Goal: Task Accomplishment & Management: Manage account settings

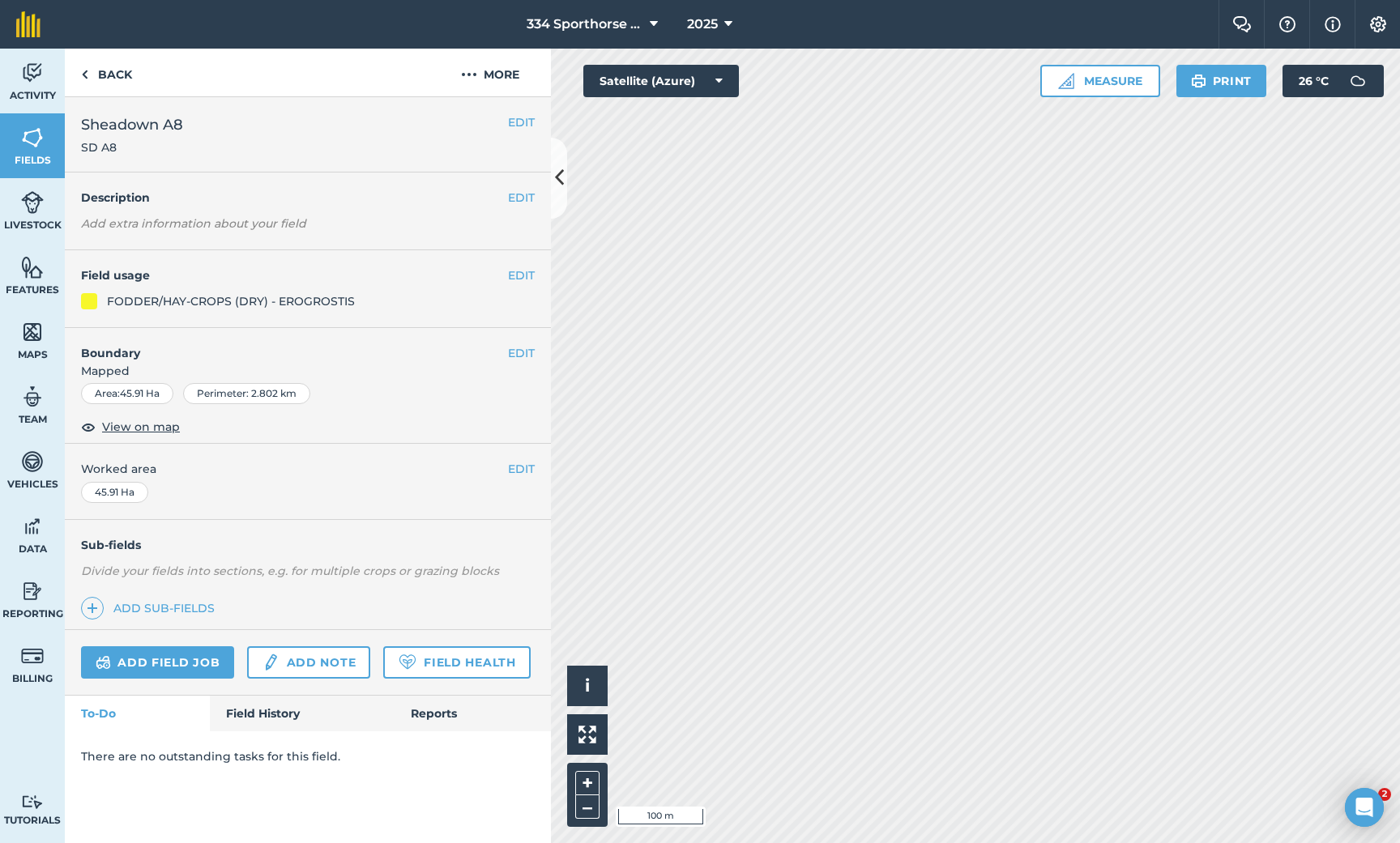
click at [519, 350] on button "EDIT" at bounding box center [521, 353] width 26 height 18
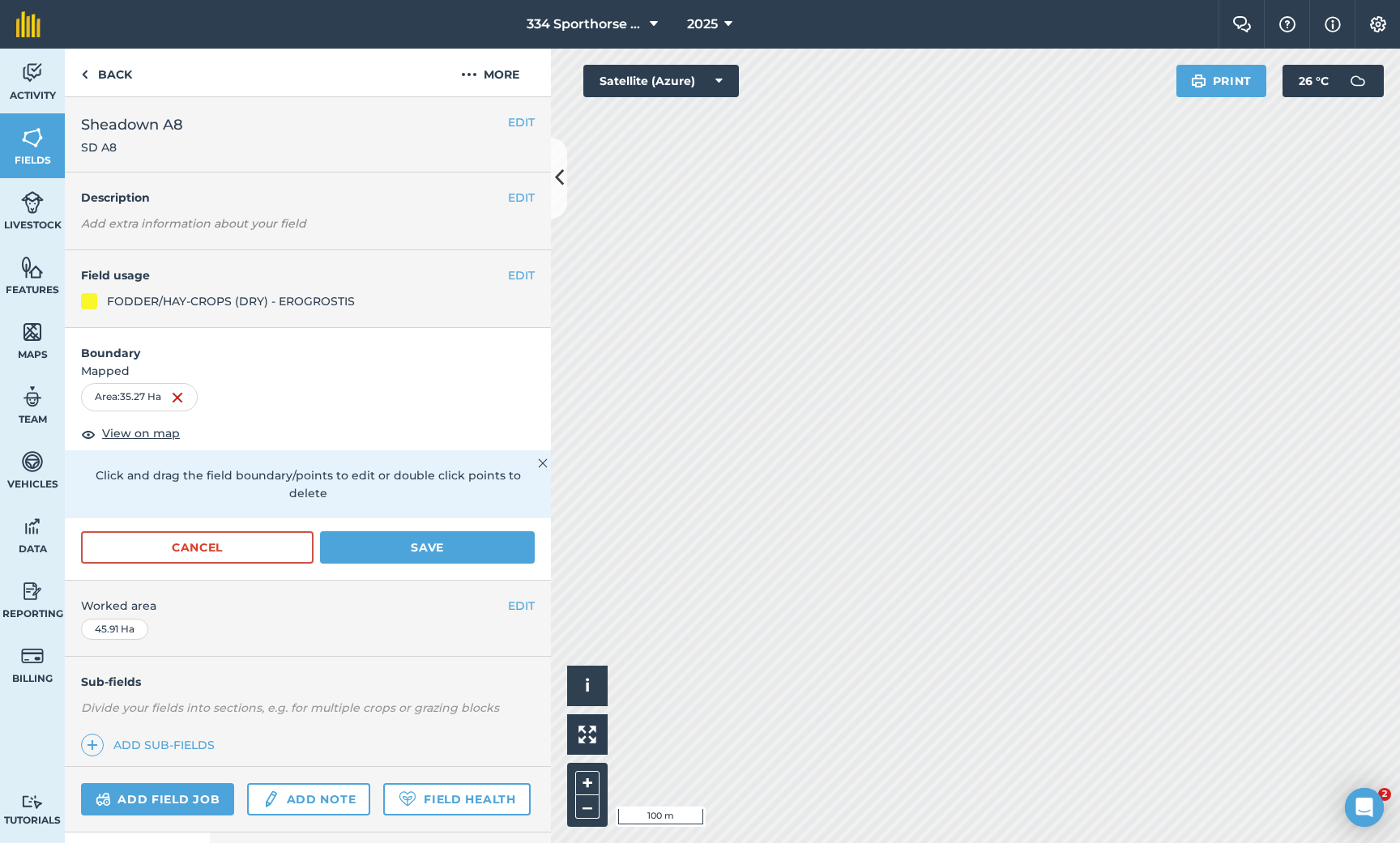
click at [415, 531] on button "Save" at bounding box center [427, 547] width 215 height 33
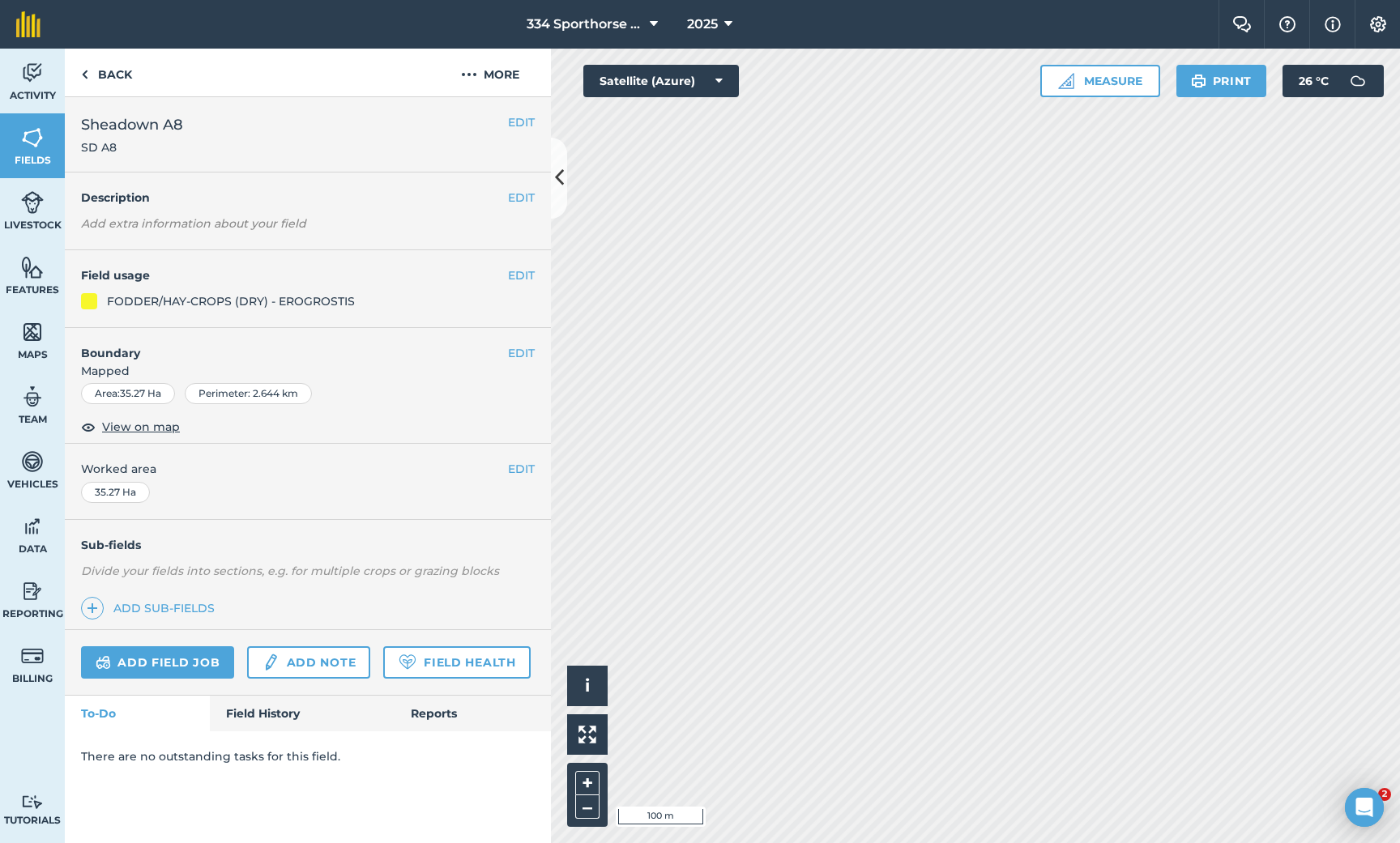
click at [144, 657] on link "Add field job" at bounding box center [157, 663] width 153 height 33
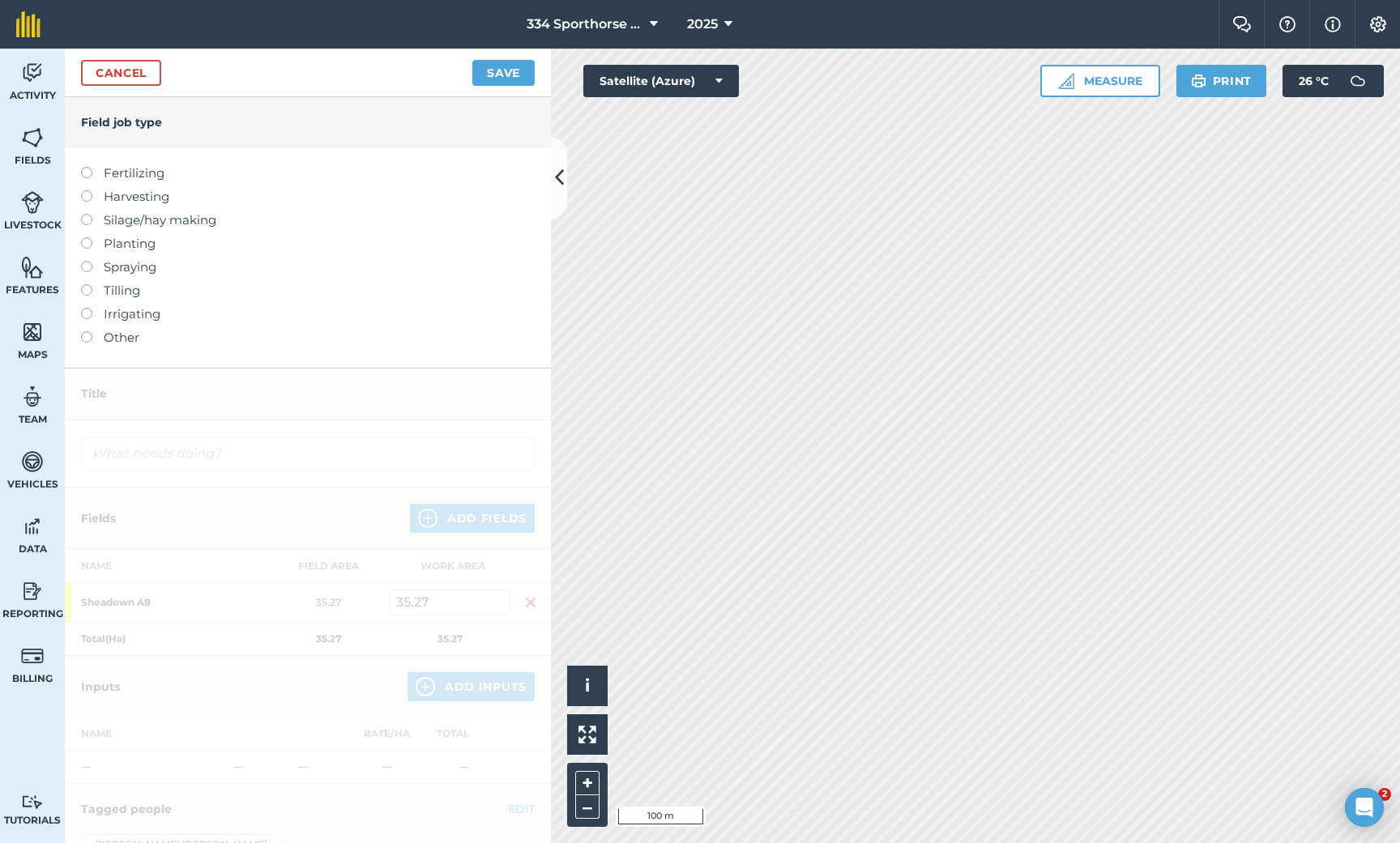
click at [85, 167] on label at bounding box center [92, 167] width 23 height 0
type input "Fertilizing"
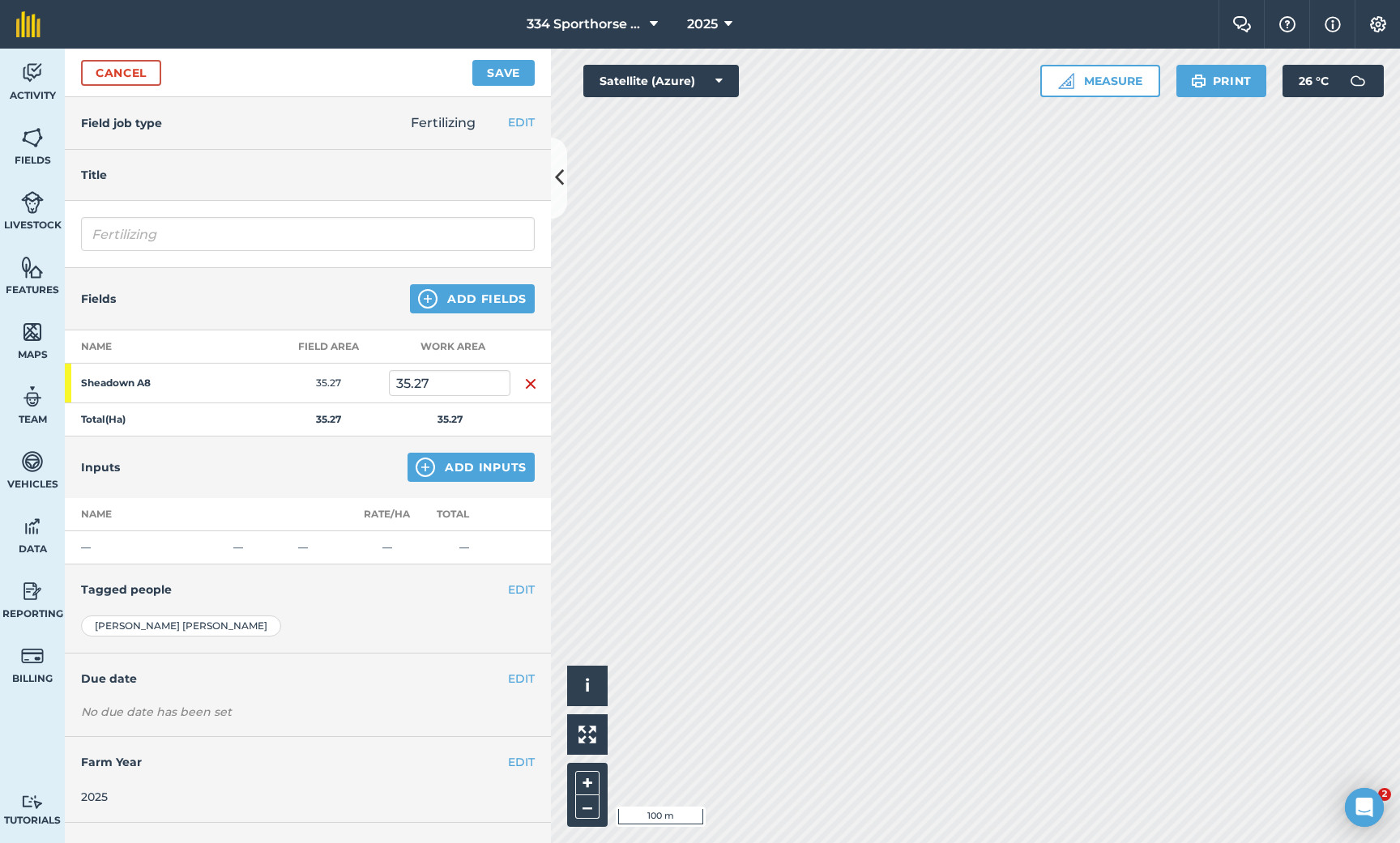
click at [485, 465] on button "Add Inputs" at bounding box center [470, 467] width 127 height 29
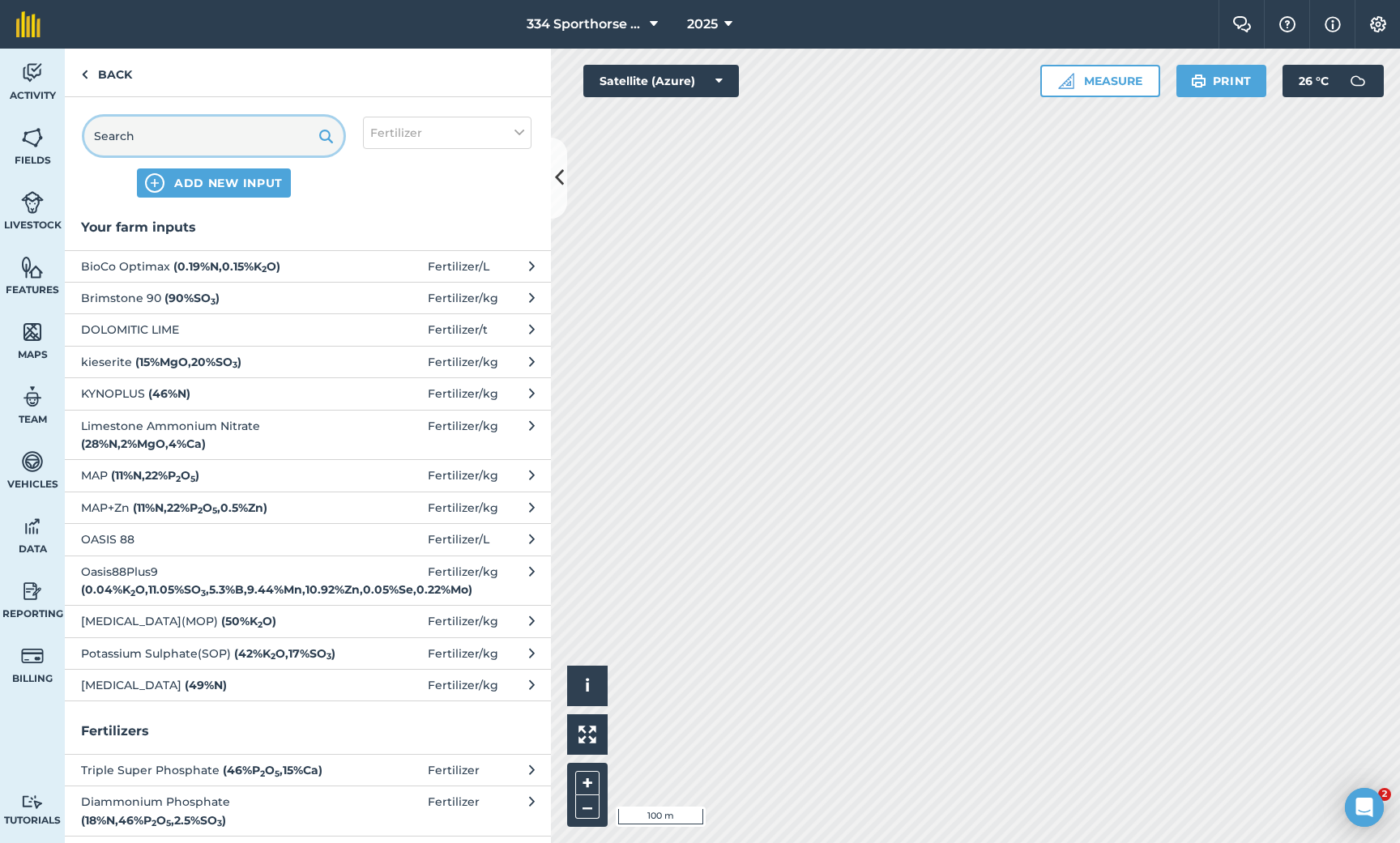
click at [228, 142] on input "text" at bounding box center [214, 135] width 259 height 38
click at [206, 423] on span "Limestone Ammonium Nitrate ( 28 % N , 2 % MgO , 4 % Ca )" at bounding box center [213, 435] width 265 height 37
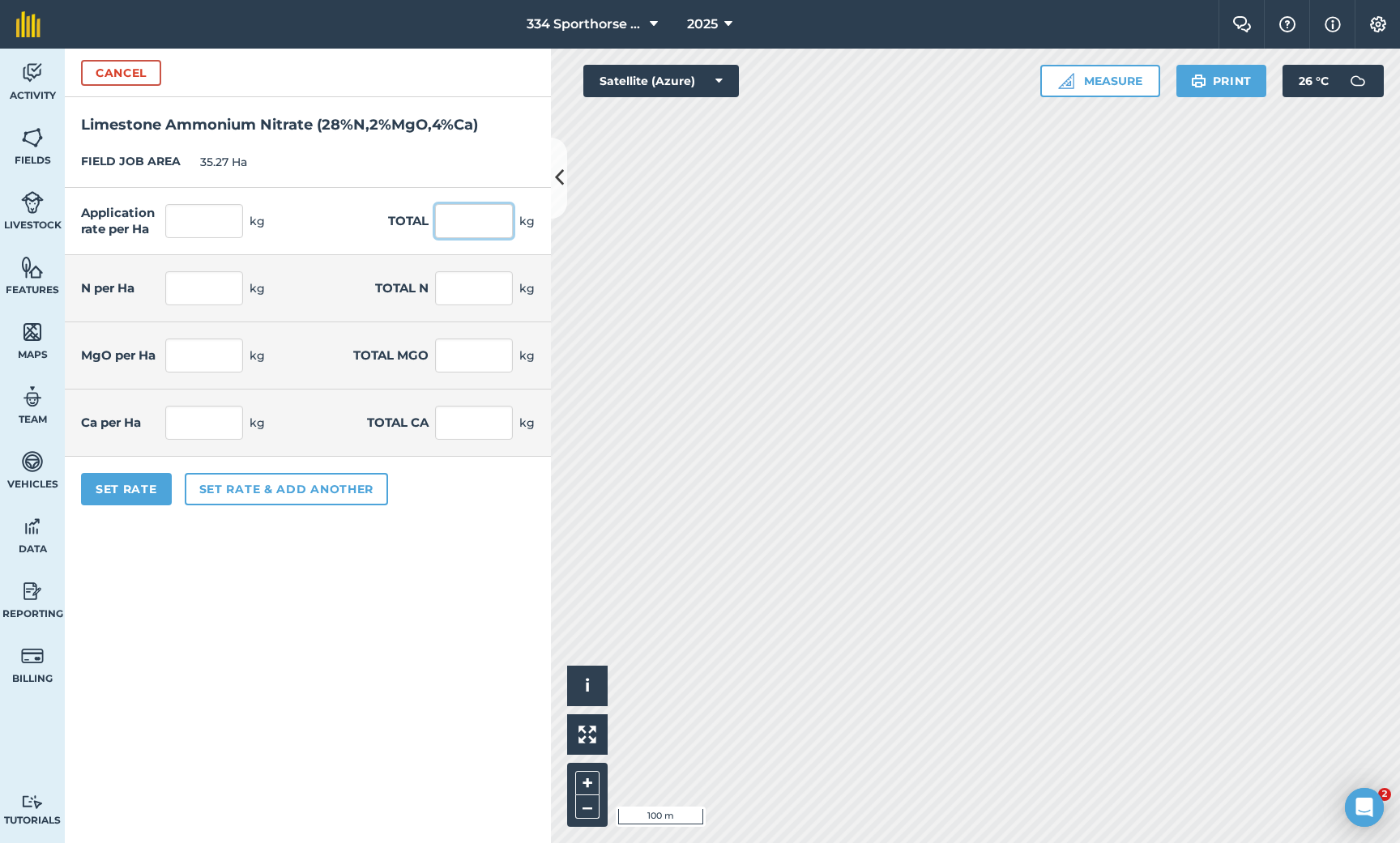
click at [475, 222] on input "text" at bounding box center [473, 221] width 78 height 34
type input "5250"
type input "148.852"
type input "5,250"
type input "41.678"
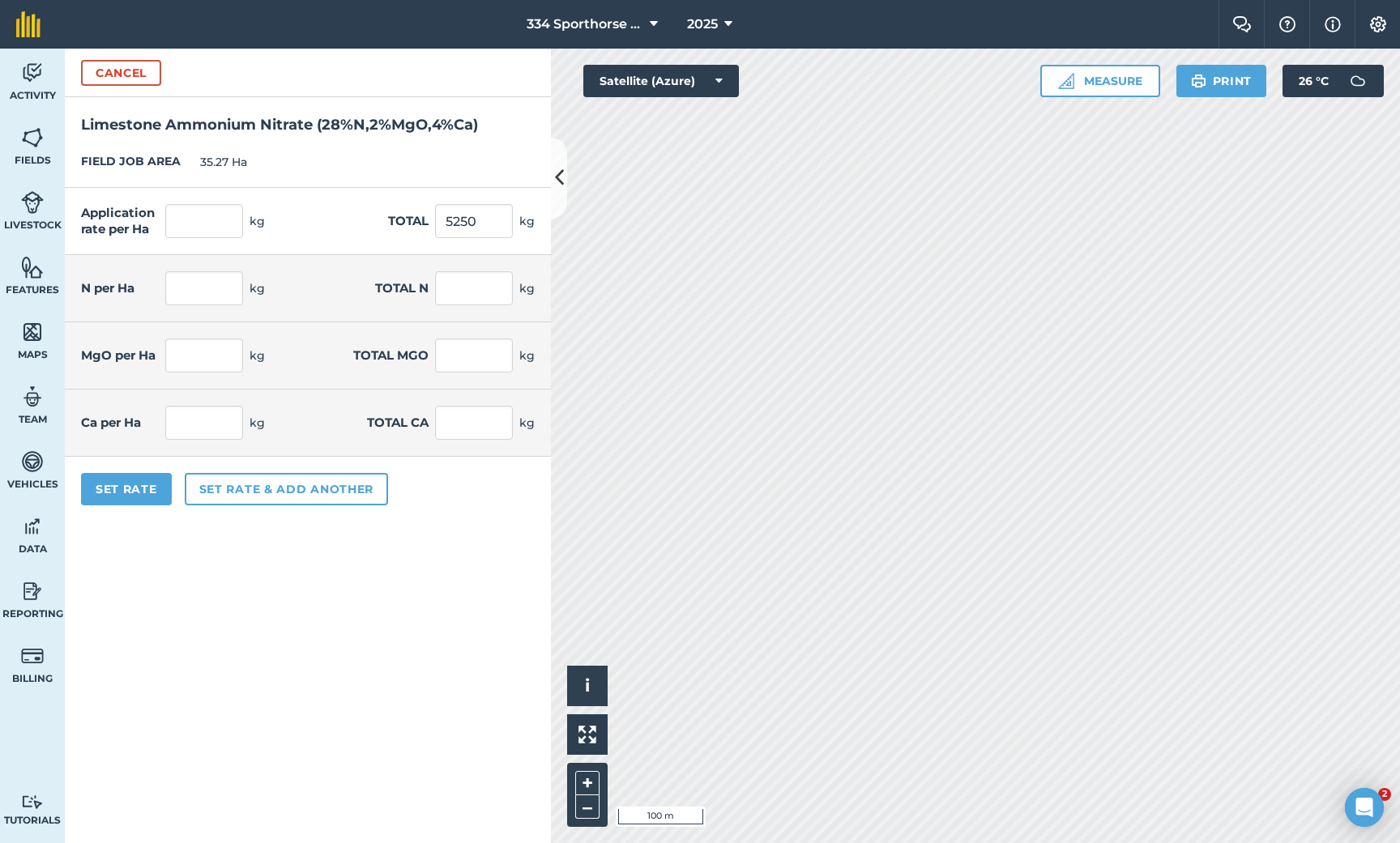
type input "1,470"
type input "2.977"
type input "105"
type input "5.954"
type input "210"
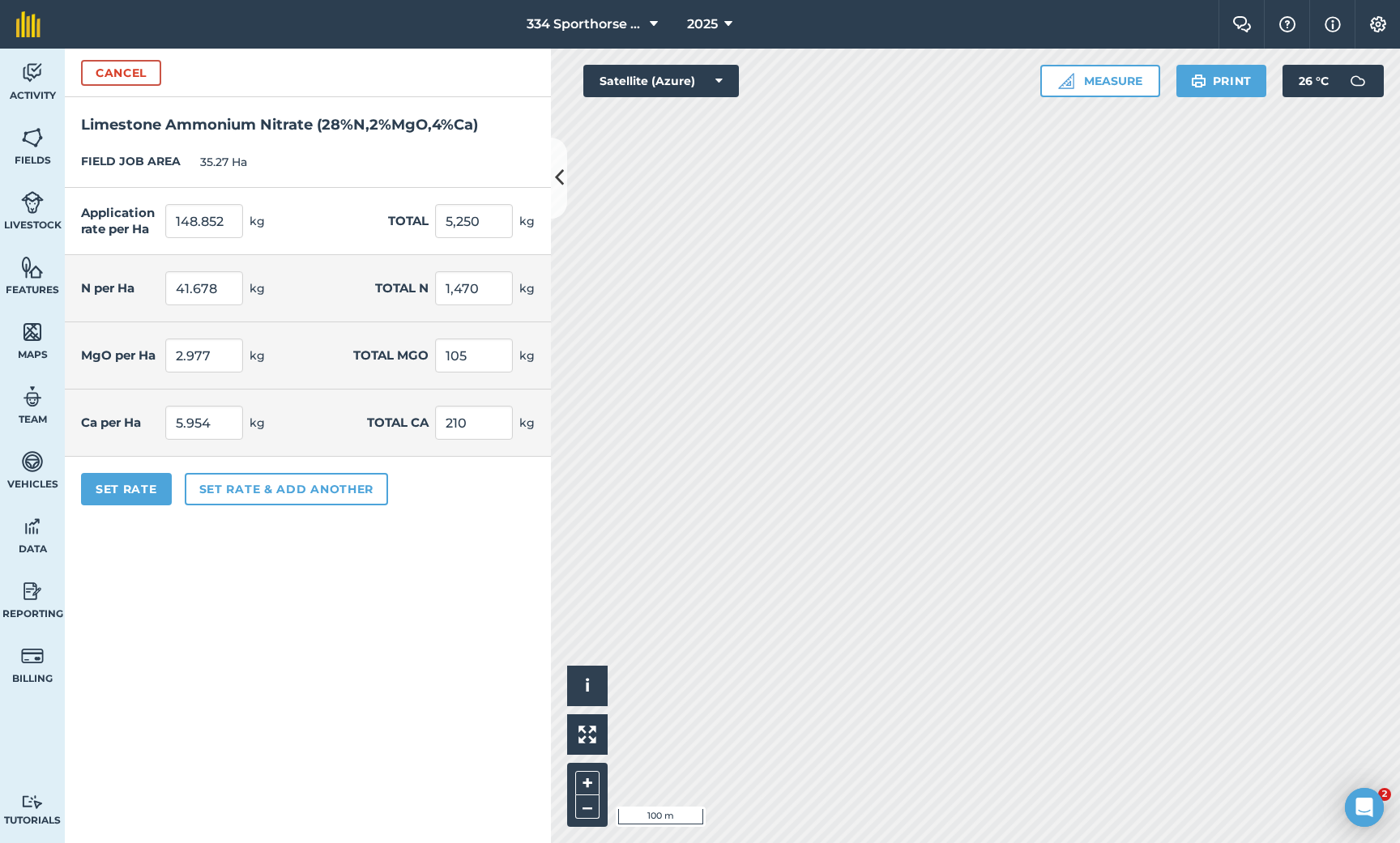
click at [253, 548] on form "Cancel Limestone Ammonium Nitrate ( 28 % N , 2 % MgO , 4 % Ca ) FIELD JOB AREA …" at bounding box center [308, 446] width 486 height 794
click at [144, 492] on button "Set Rate" at bounding box center [126, 489] width 91 height 33
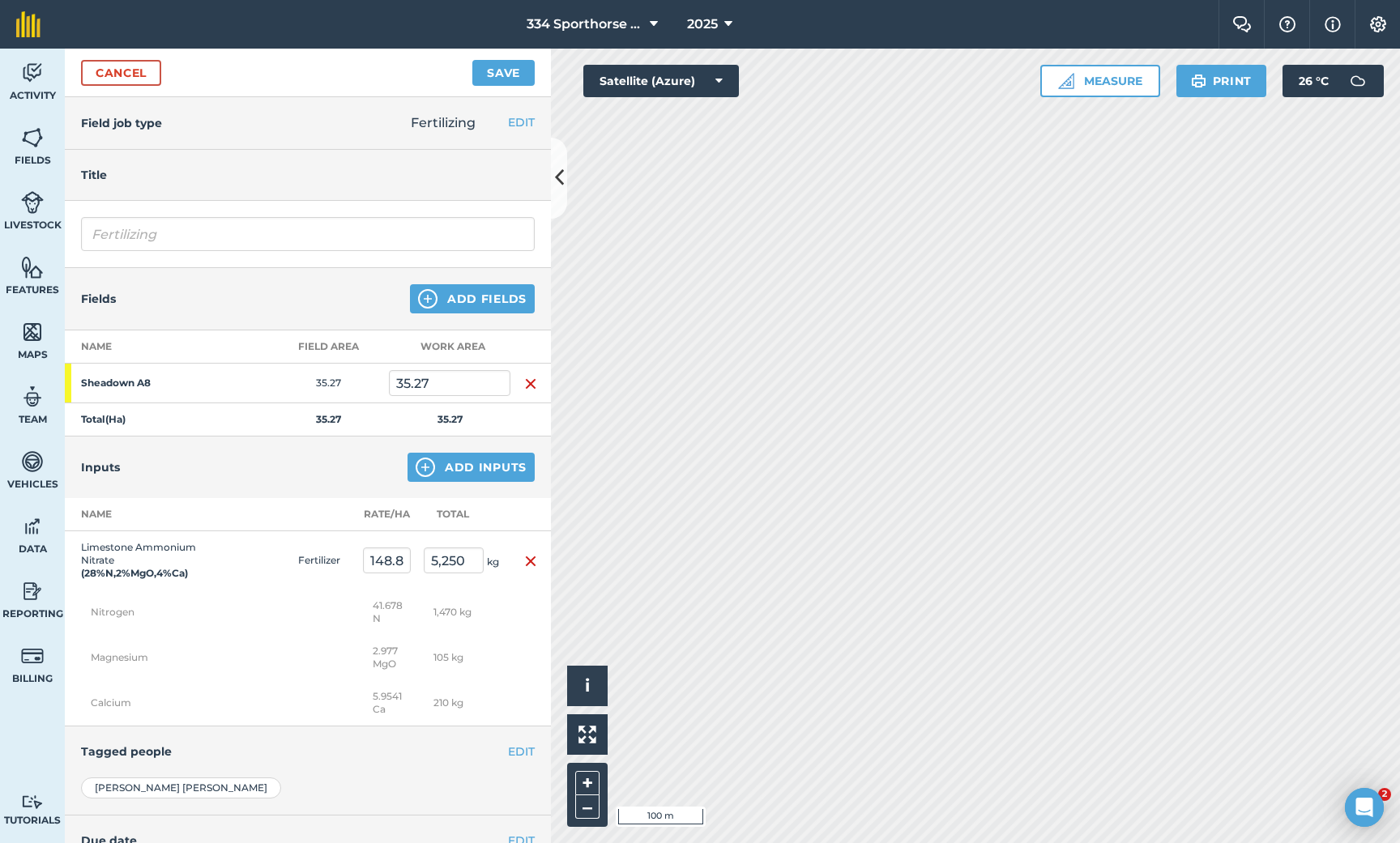
click at [499, 72] on button "Save" at bounding box center [503, 73] width 62 height 26
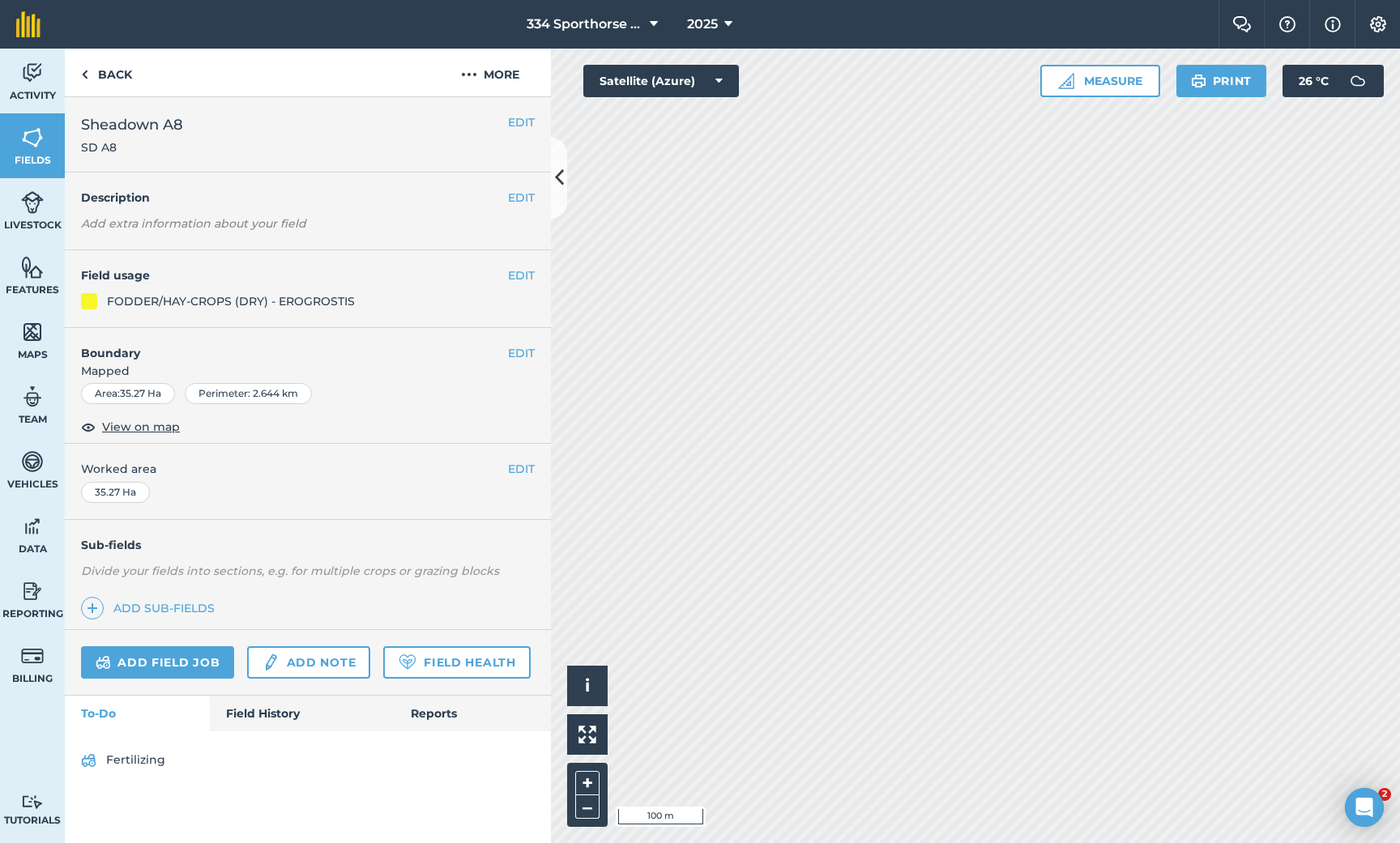
click at [141, 759] on link "Fertilizing" at bounding box center [307, 760] width 454 height 26
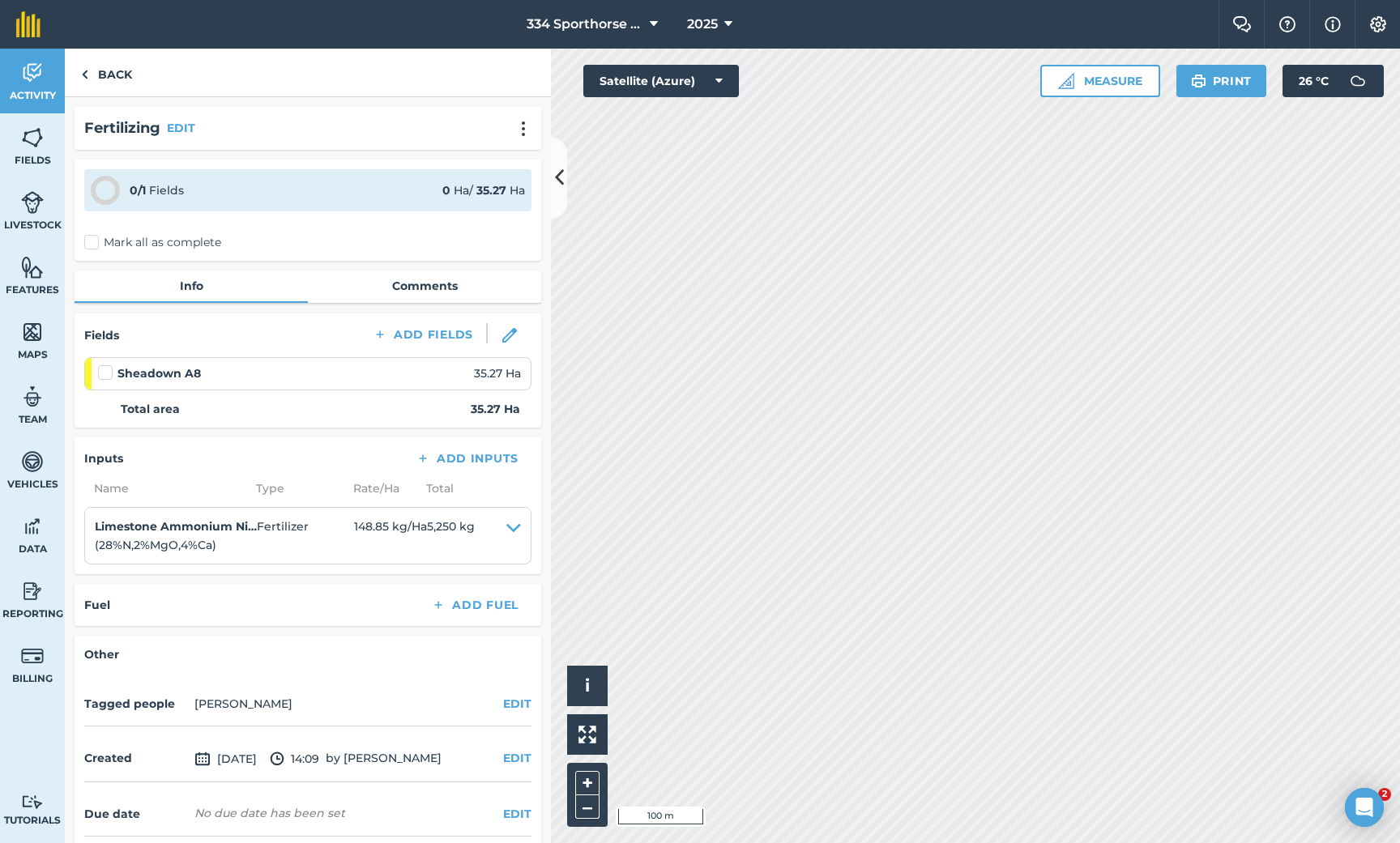
click at [91, 239] on label "Mark all as complete" at bounding box center [153, 242] width 137 height 17
click at [91, 239] on input "Mark all as complete" at bounding box center [89, 238] width 10 height 10
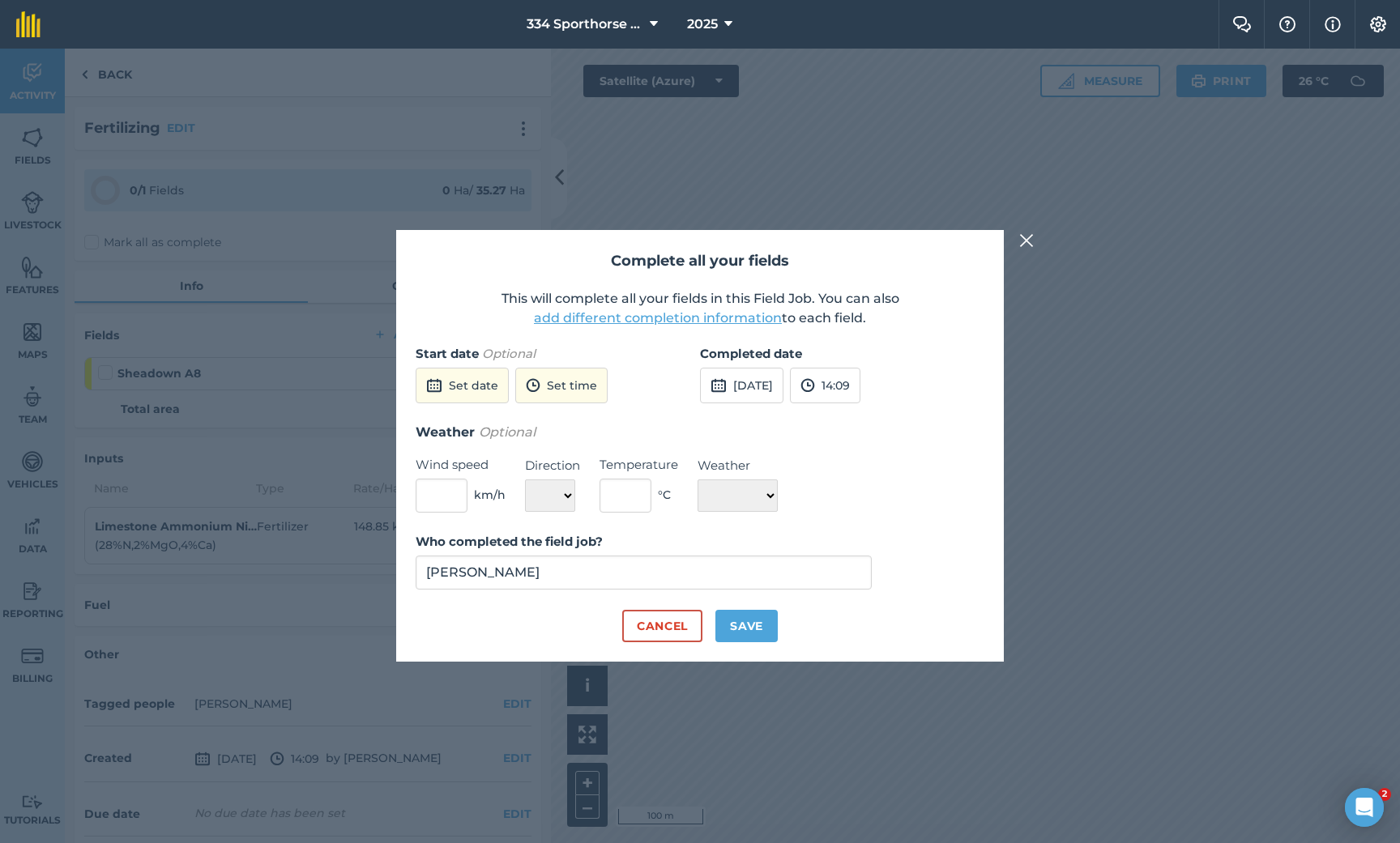
click at [746, 622] on button "Save" at bounding box center [746, 626] width 62 height 33
checkbox input "true"
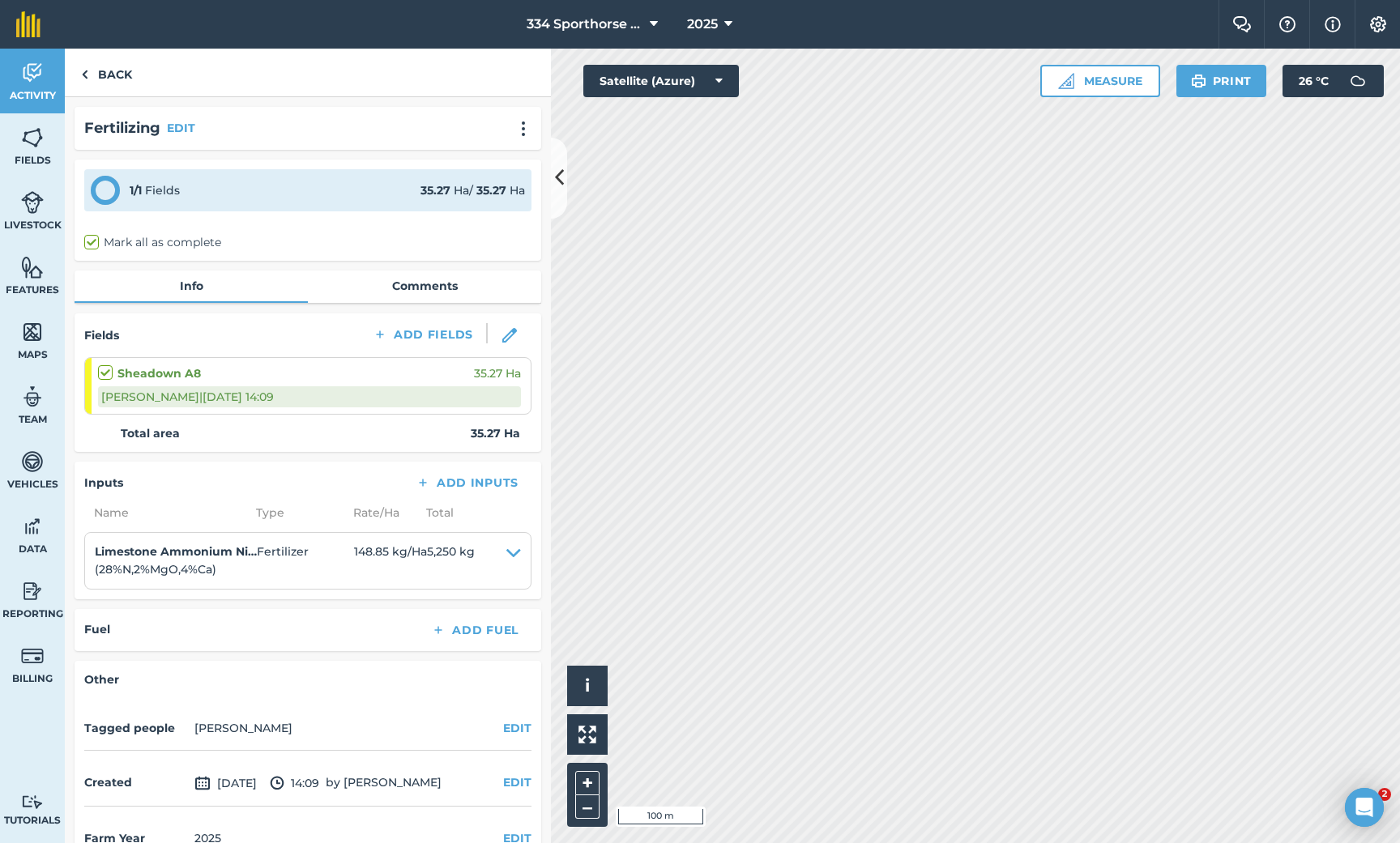
click at [560, 184] on icon at bounding box center [559, 177] width 8 height 28
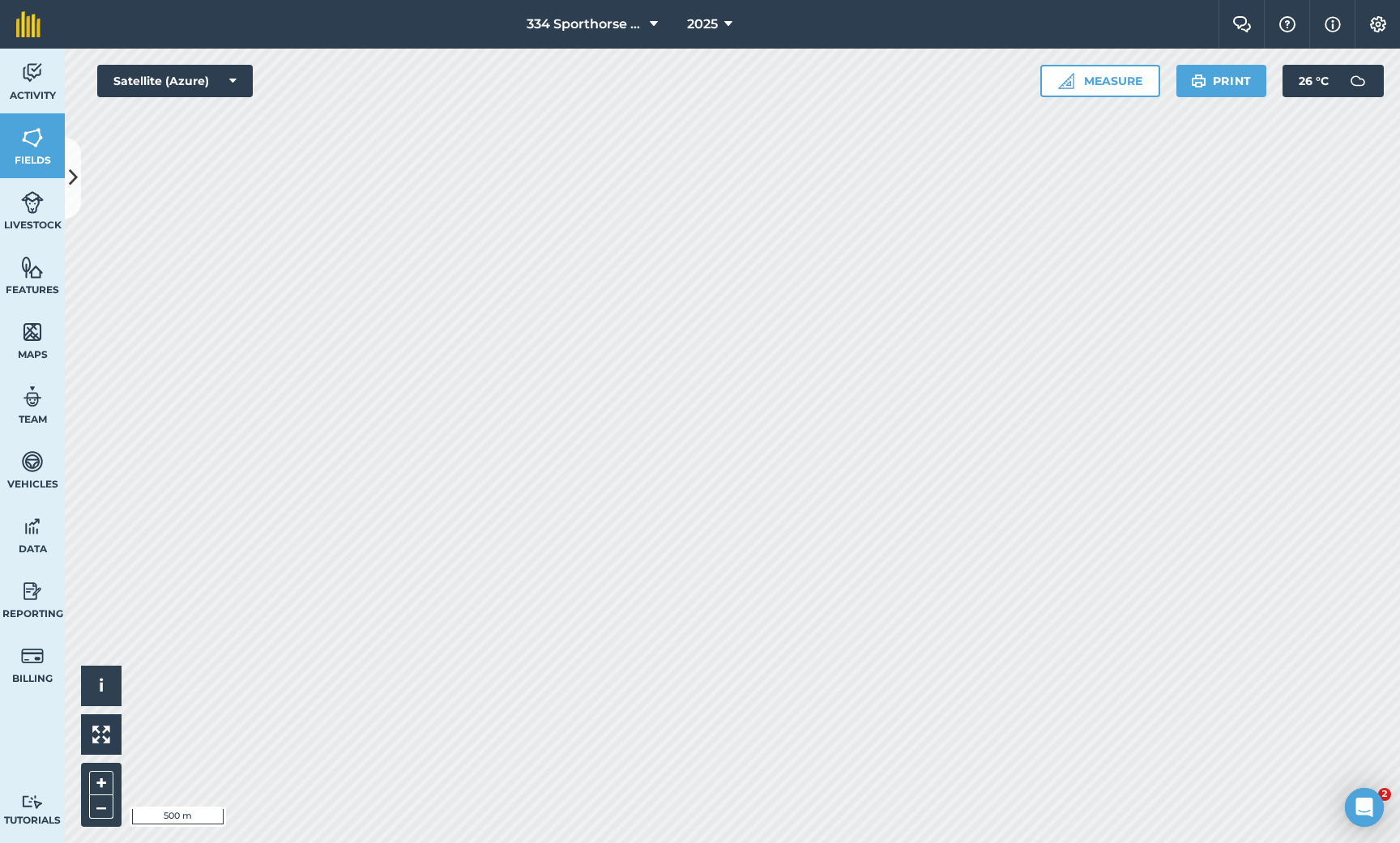
click at [70, 174] on icon at bounding box center [72, 177] width 8 height 28
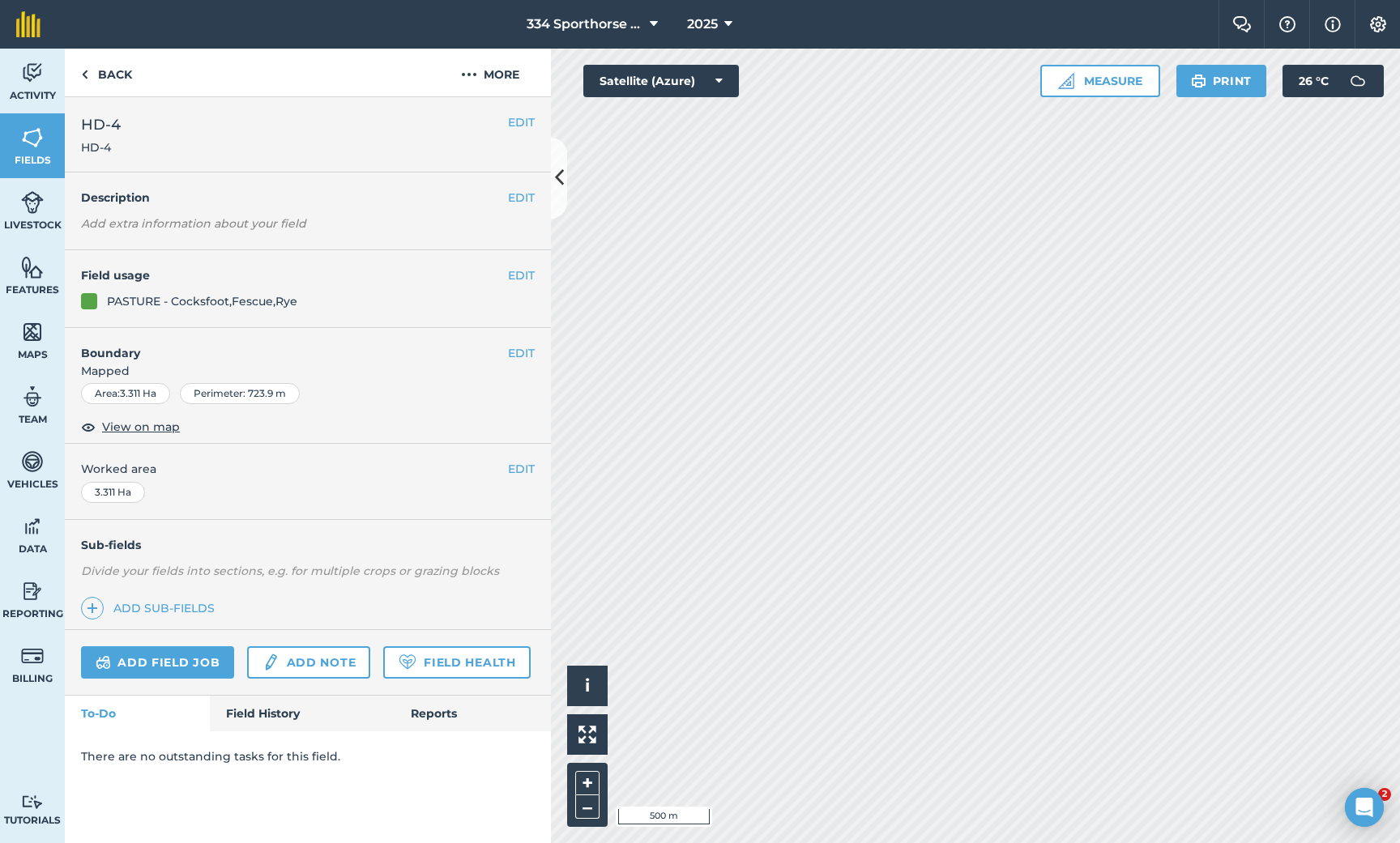
click at [282, 702] on link "Field History" at bounding box center [301, 713] width 184 height 36
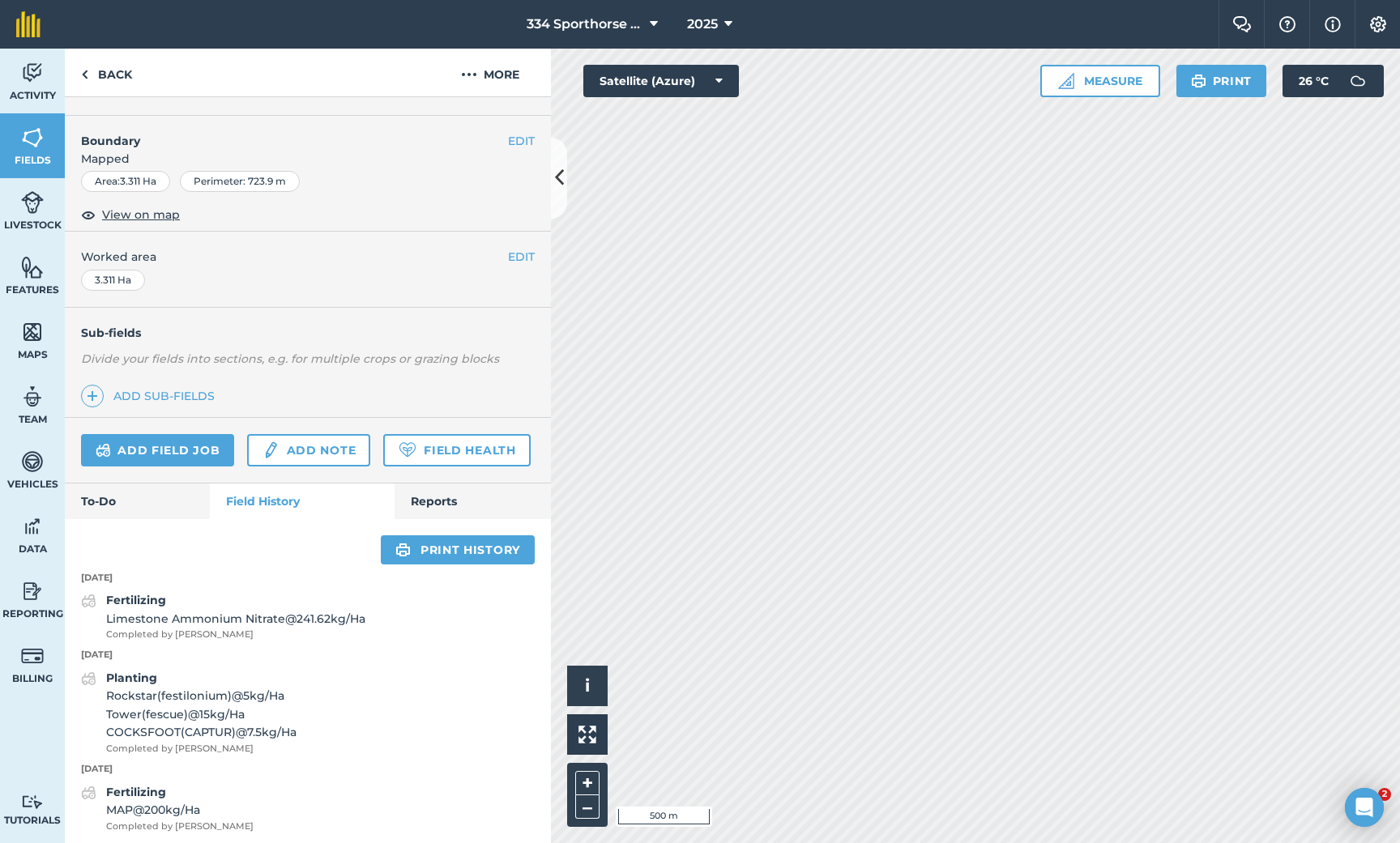
scroll to position [210, 0]
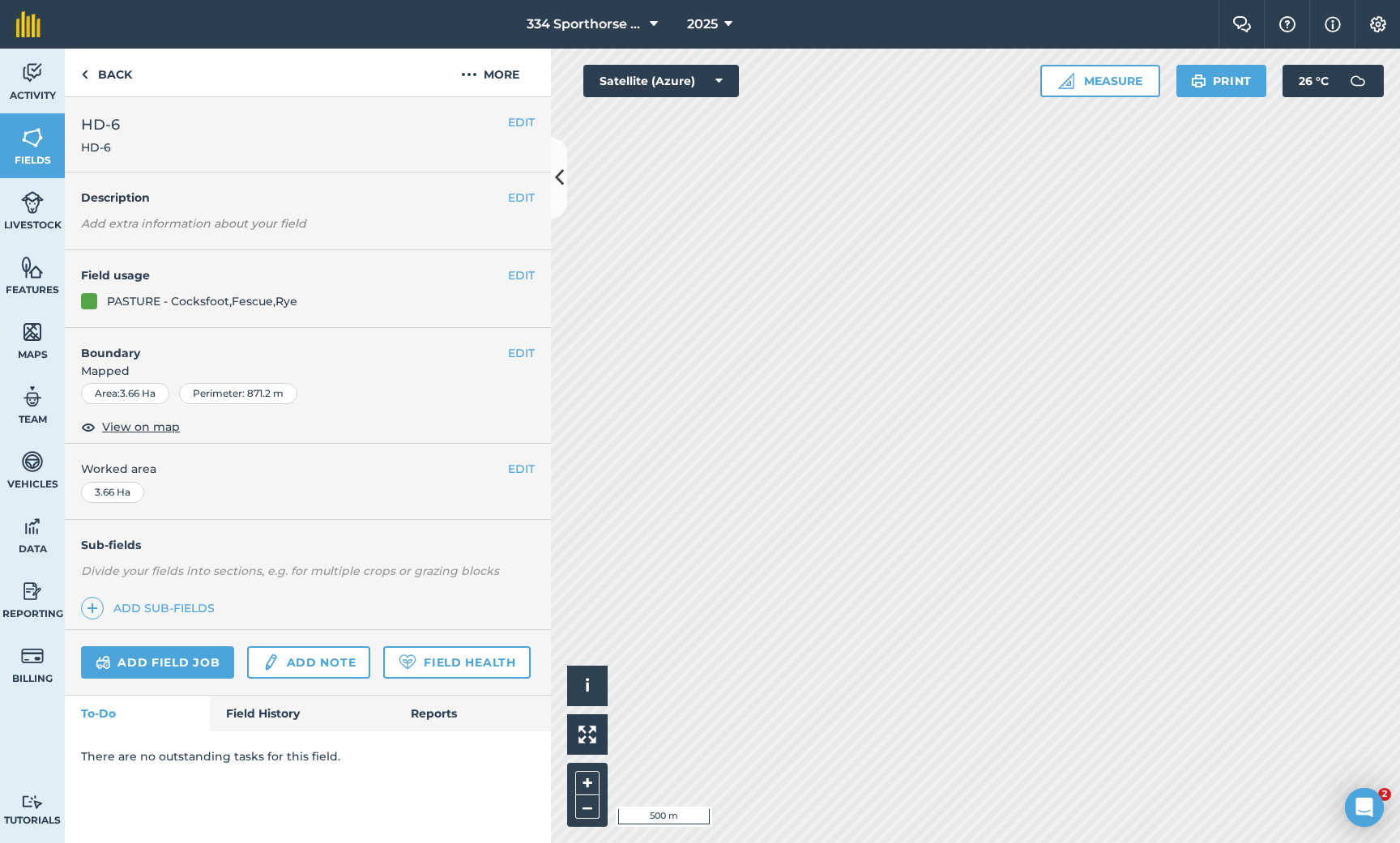
click at [254, 708] on link "Field History" at bounding box center [301, 713] width 184 height 36
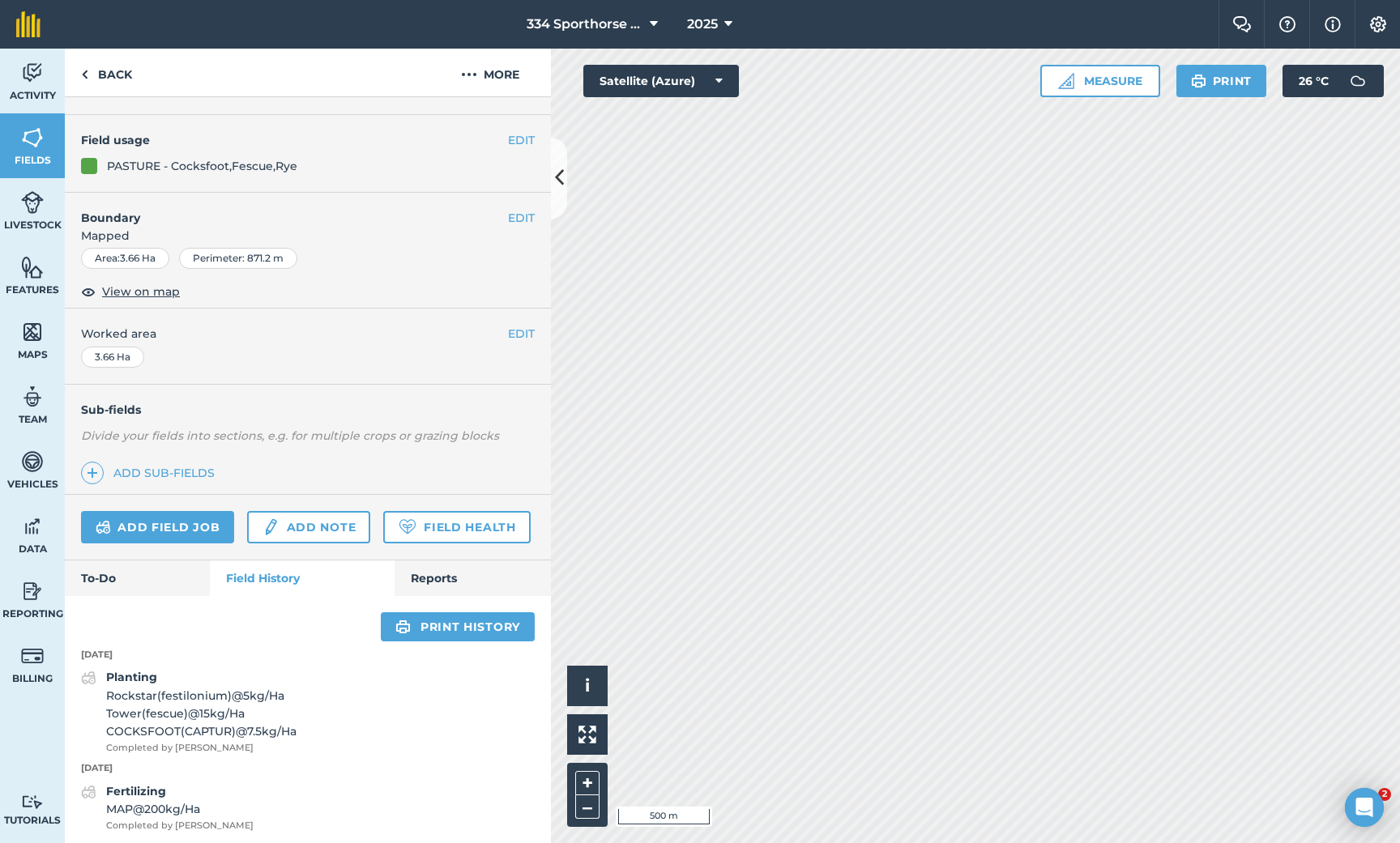
scroll to position [134, 0]
click at [561, 186] on icon at bounding box center [559, 177] width 8 height 28
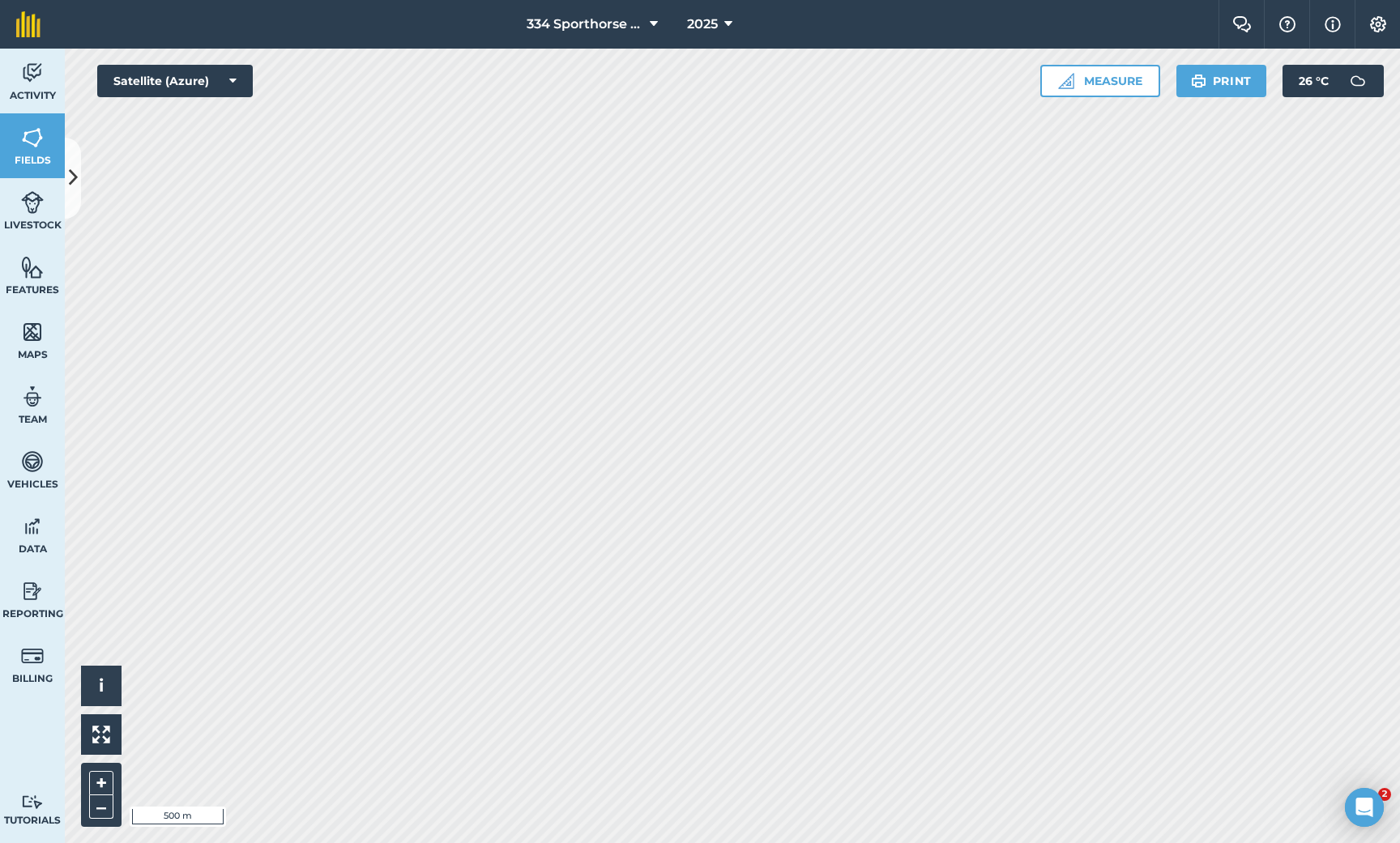
click at [26, 550] on span "Data" at bounding box center [32, 549] width 65 height 13
click at [34, 591] on img at bounding box center [32, 591] width 23 height 24
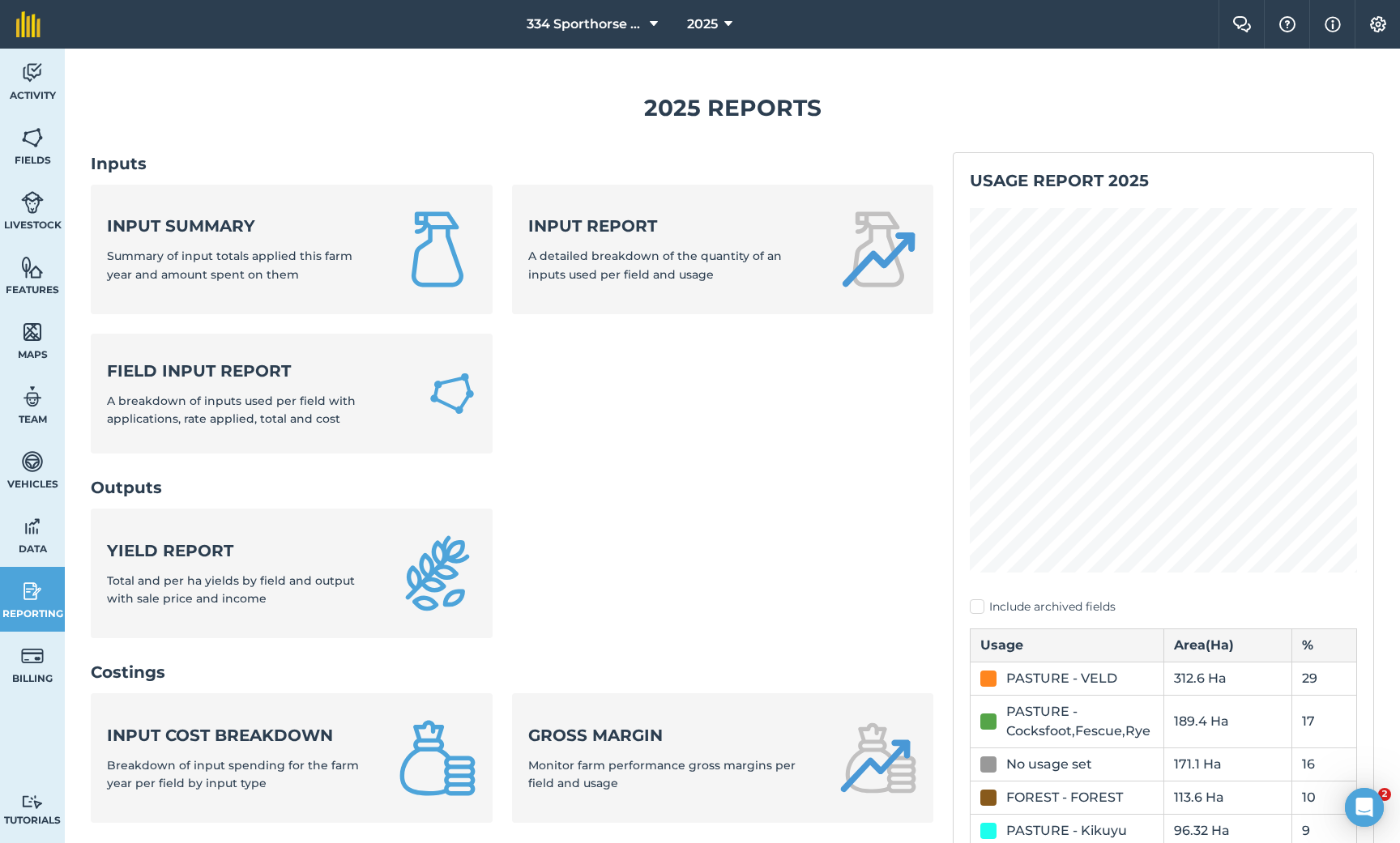
click at [646, 235] on div "Input report A detailed breakdown of the quantity of an inputs used per field a…" at bounding box center [674, 249] width 292 height 69
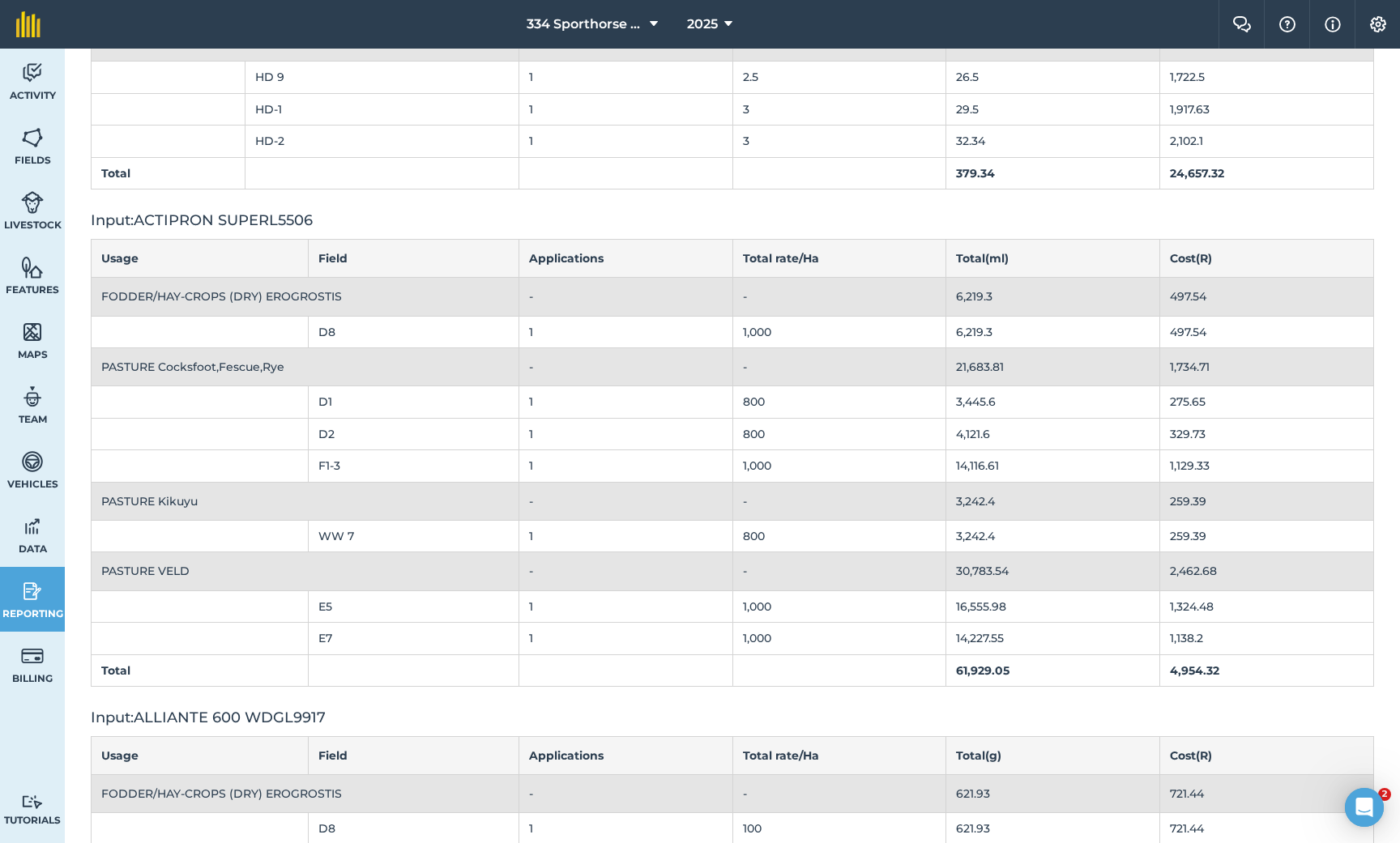
scroll to position [442, 0]
